Goal: Task Accomplishment & Management: Manage account settings

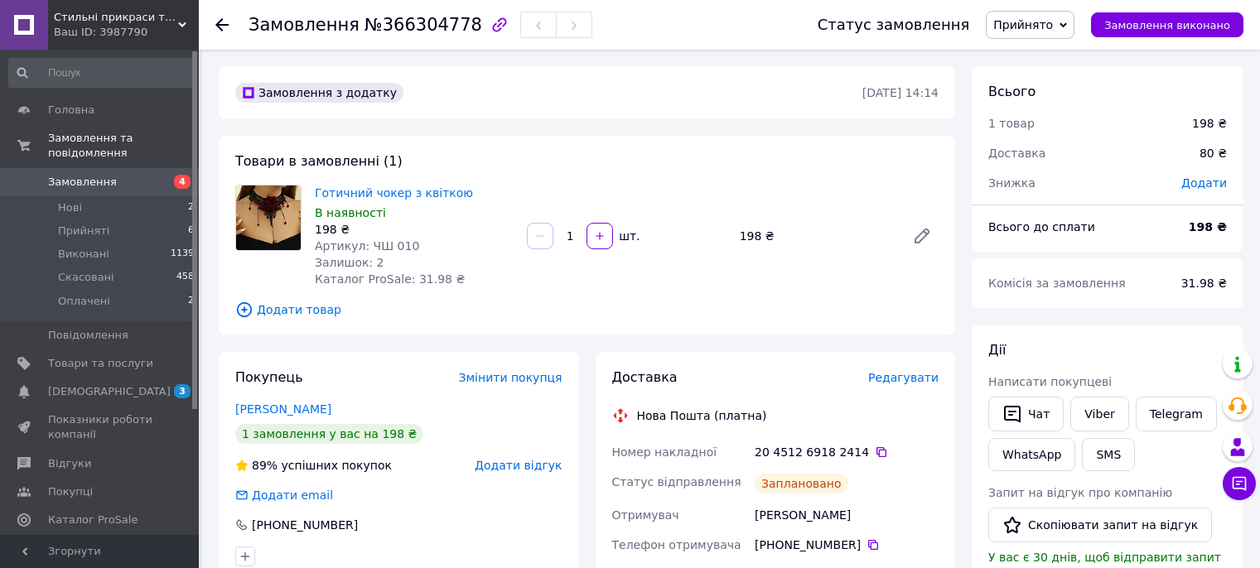
scroll to position [85, 0]
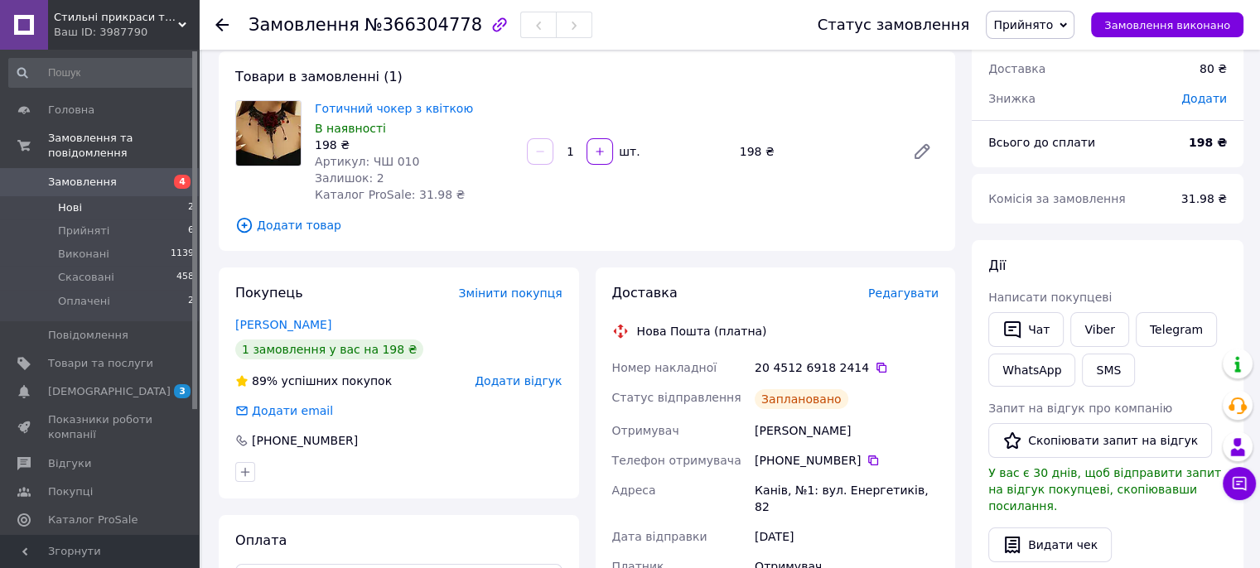
click at [107, 196] on li "Нові 2" at bounding box center [102, 207] width 204 height 23
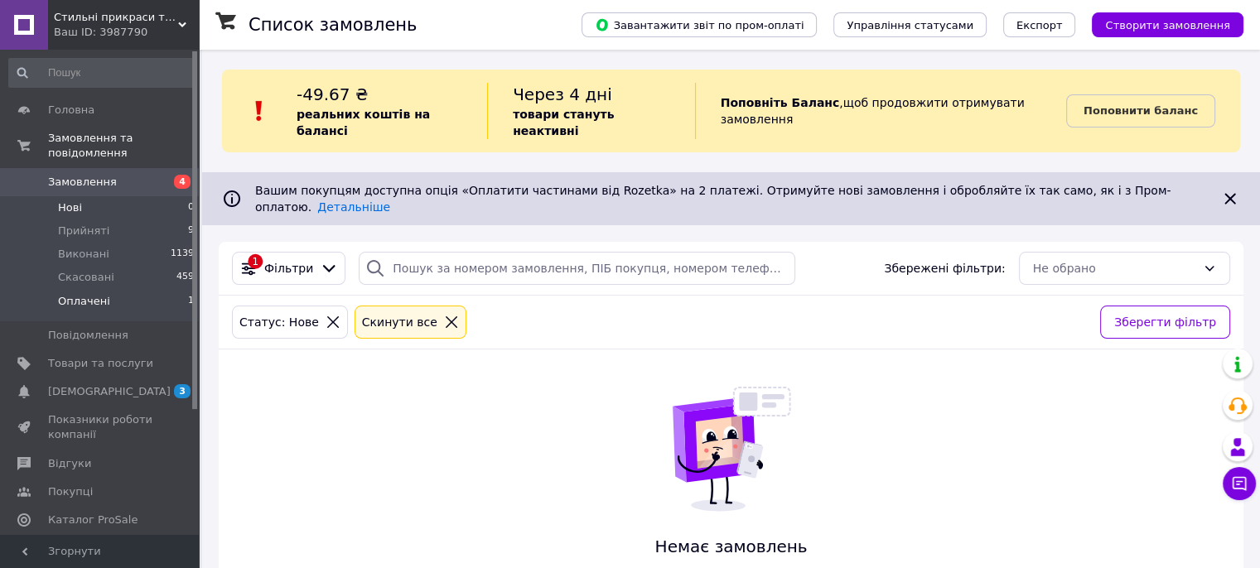
click at [106, 290] on li "Оплачені 1" at bounding box center [102, 305] width 204 height 31
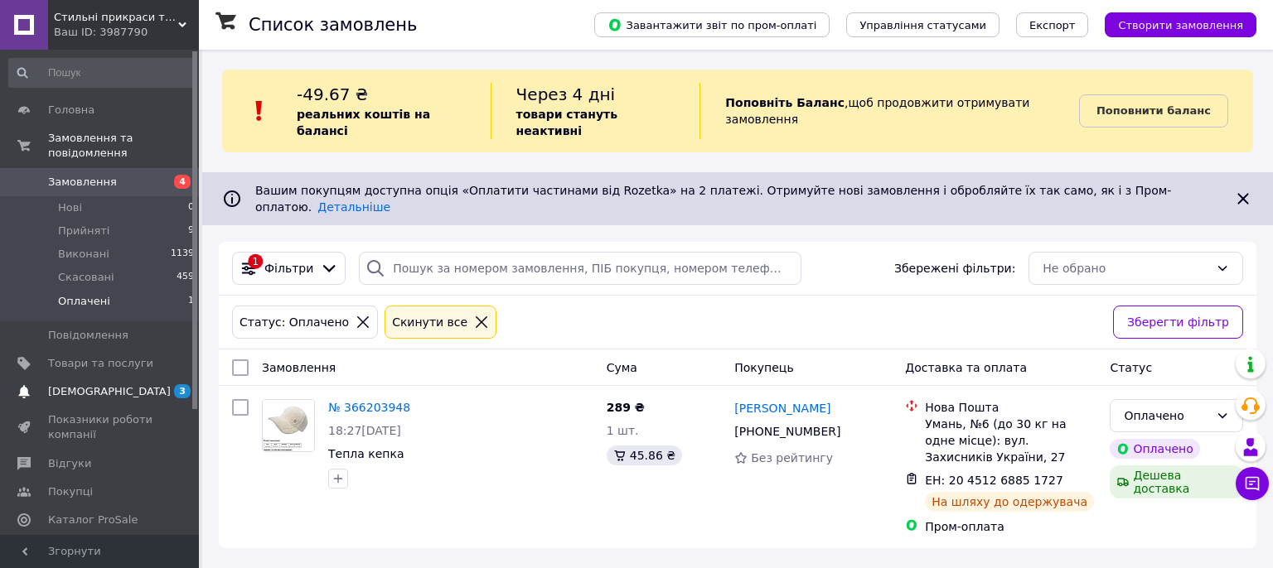
click at [102, 385] on span "[DEMOGRAPHIC_DATA]" at bounding box center [109, 392] width 123 height 15
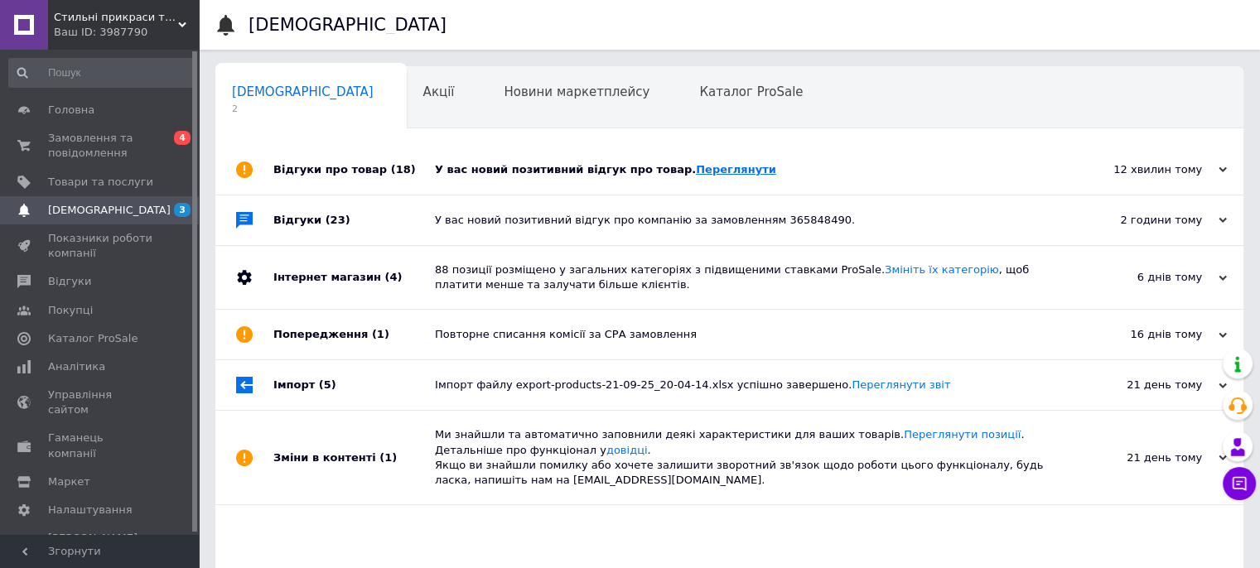
click at [702, 170] on link "Переглянути" at bounding box center [736, 169] width 80 height 12
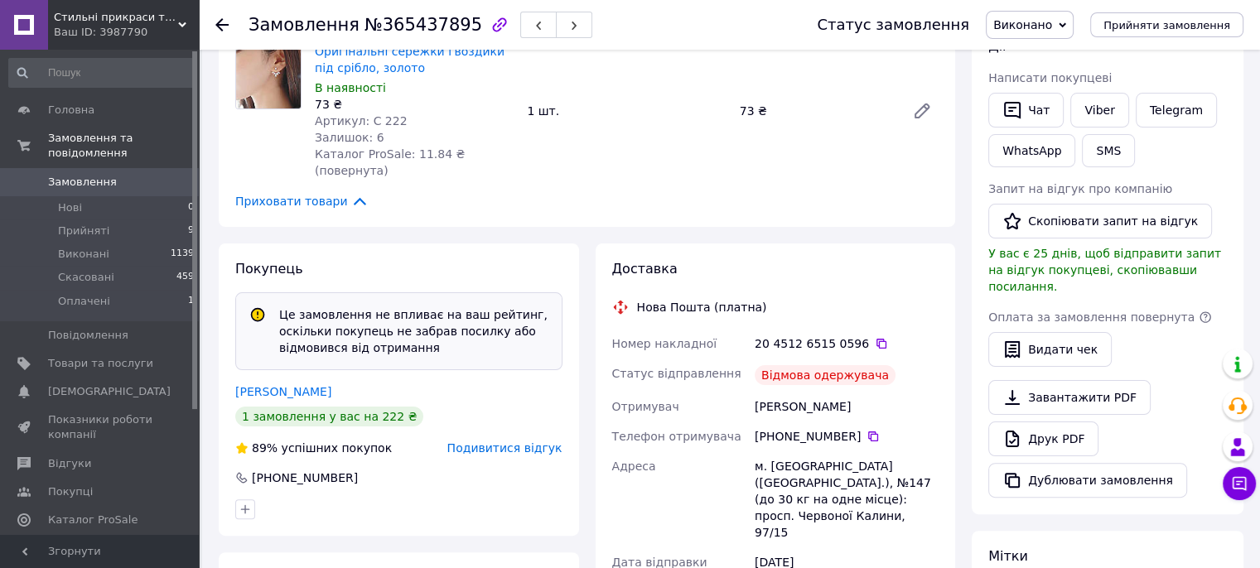
scroll to position [331, 0]
click at [494, 441] on span "Подивитися відгук" at bounding box center [505, 447] width 115 height 13
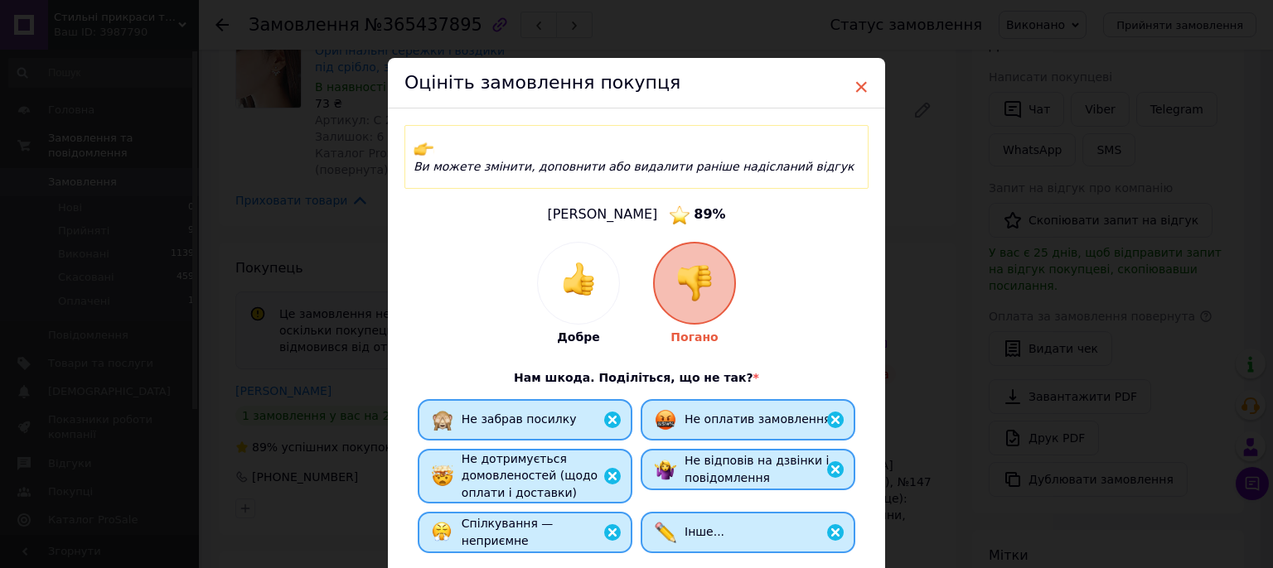
click at [859, 87] on span "×" at bounding box center [861, 87] width 15 height 28
